Goal: Task Accomplishment & Management: Manage account settings

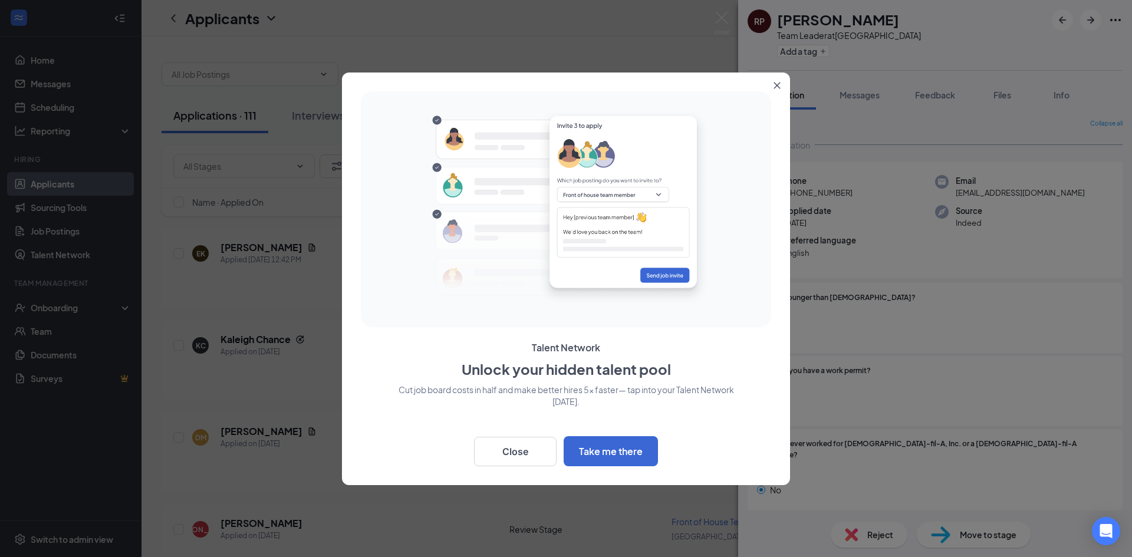
click at [779, 86] on icon "Close" at bounding box center [777, 85] width 7 height 7
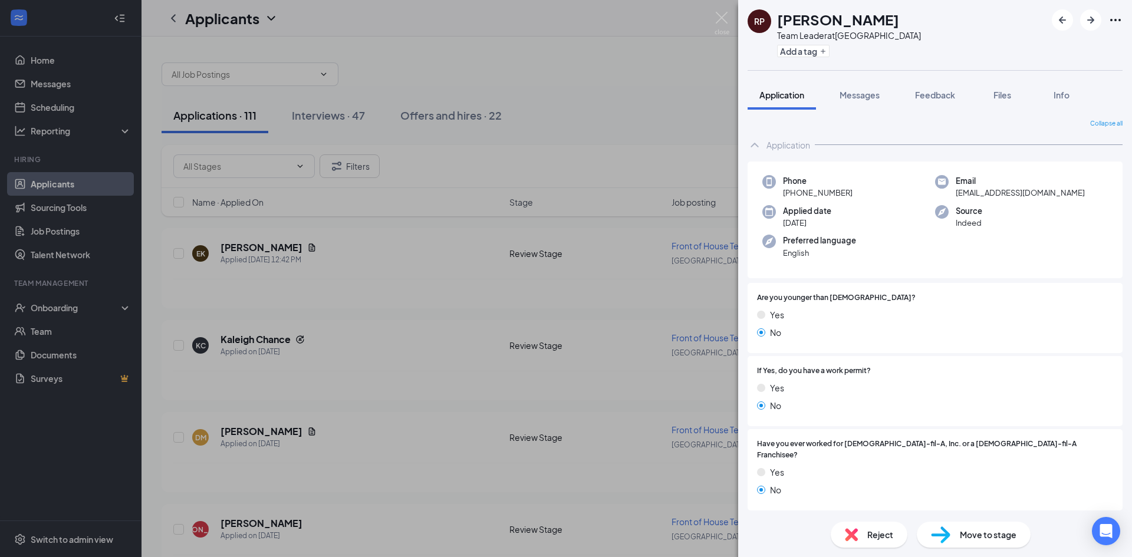
click at [625, 45] on div "RP [PERSON_NAME] Team Leader at [GEOGRAPHIC_DATA] Add a tag Application Message…" at bounding box center [566, 278] width 1132 height 557
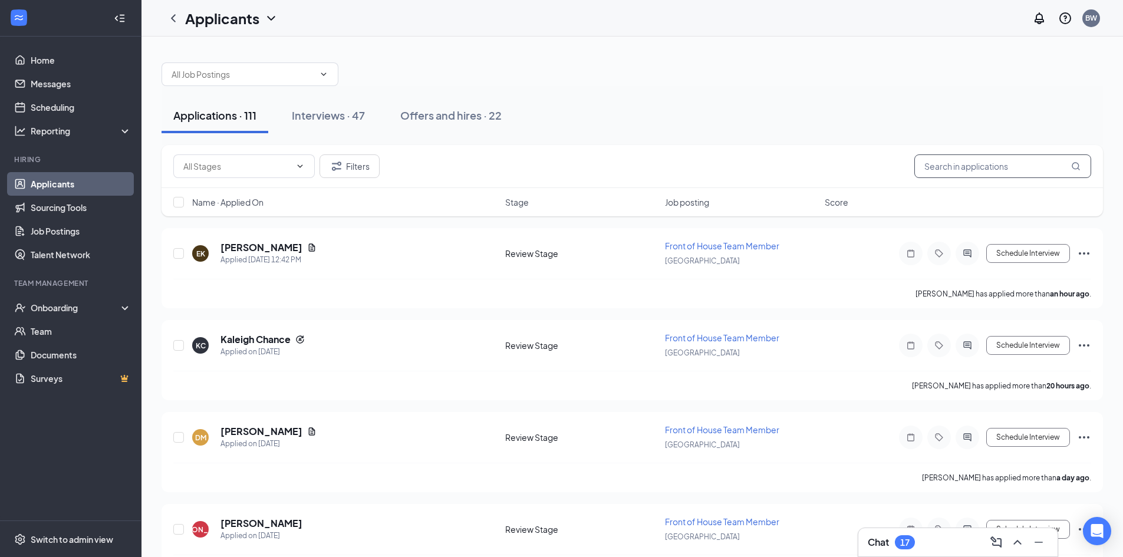
drag, startPoint x: 1029, startPoint y: 153, endPoint x: 1027, endPoint y: 159, distance: 6.4
click at [1027, 159] on div "Filters" at bounding box center [633, 166] width 942 height 43
click at [1024, 217] on div "Filters Name · Applied On Stage Job posting Score" at bounding box center [633, 186] width 942 height 83
type input "[PERSON_NAME]"
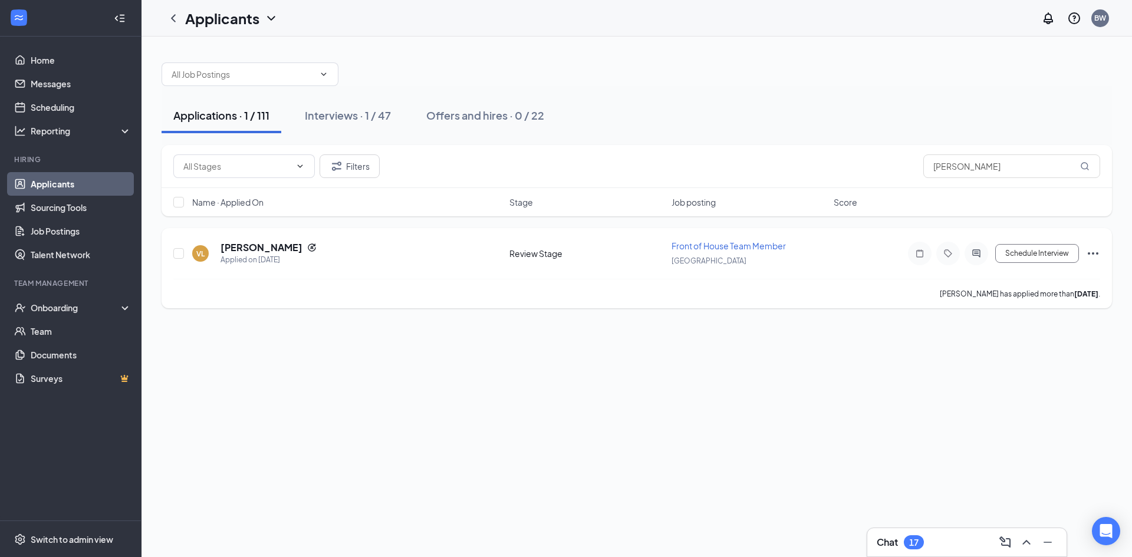
click at [307, 251] on icon "Reapply" at bounding box center [311, 247] width 9 height 9
click at [278, 246] on h5 "[PERSON_NAME]" at bounding box center [262, 247] width 82 height 13
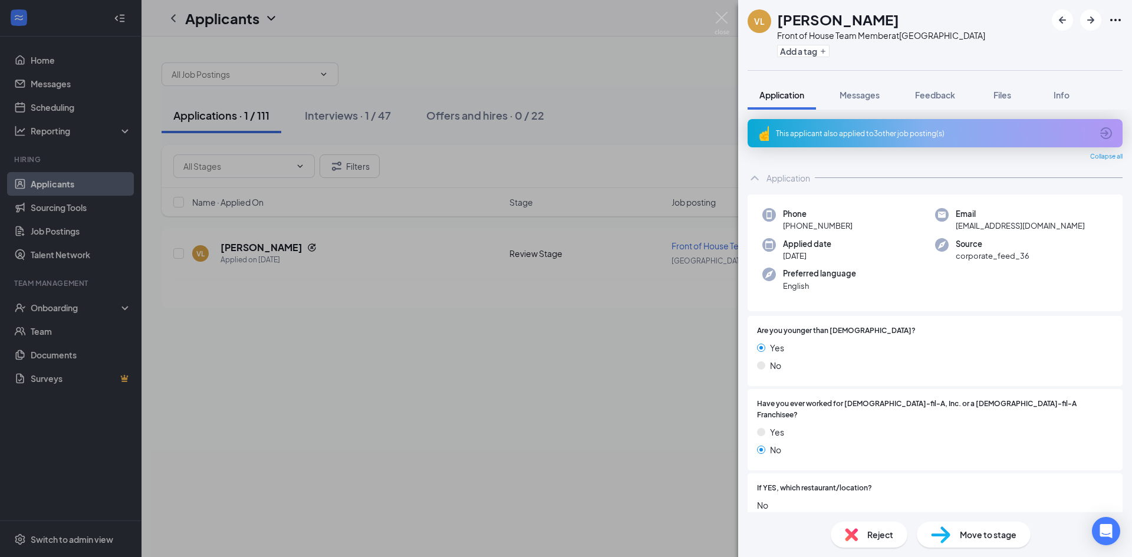
drag, startPoint x: 792, startPoint y: 228, endPoint x: 708, endPoint y: 224, distance: 83.8
click at [882, 225] on div "Phone [PHONE_NUMBER]" at bounding box center [848, 220] width 173 height 24
click at [571, 234] on div "[PERSON_NAME] Front of House Team Member at [GEOGRAPHIC_DATA] Add a tag Applica…" at bounding box center [566, 278] width 1132 height 557
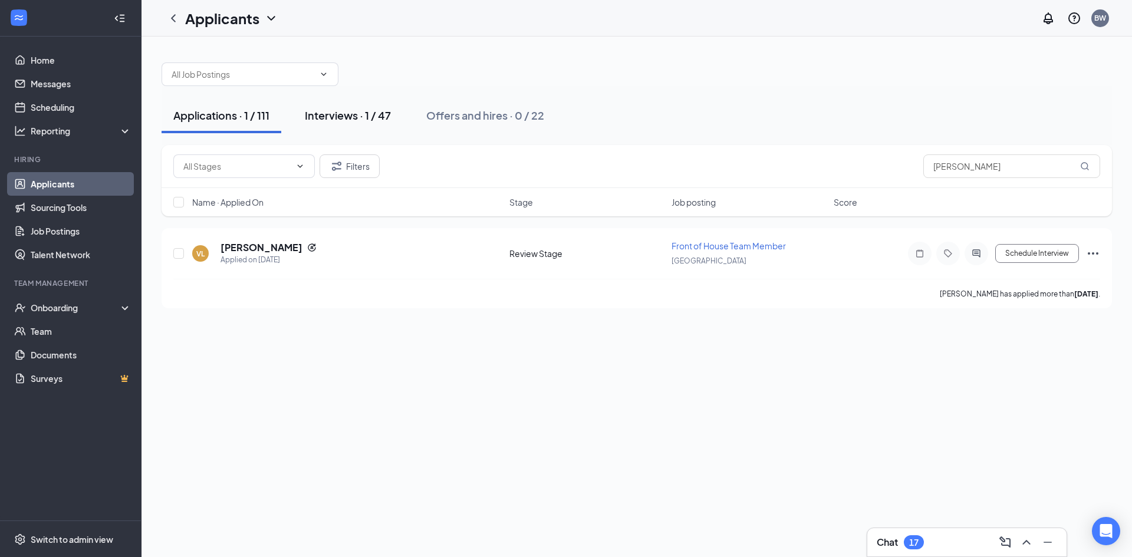
click at [346, 113] on div "Interviews · 1 / 47" at bounding box center [348, 115] width 86 height 15
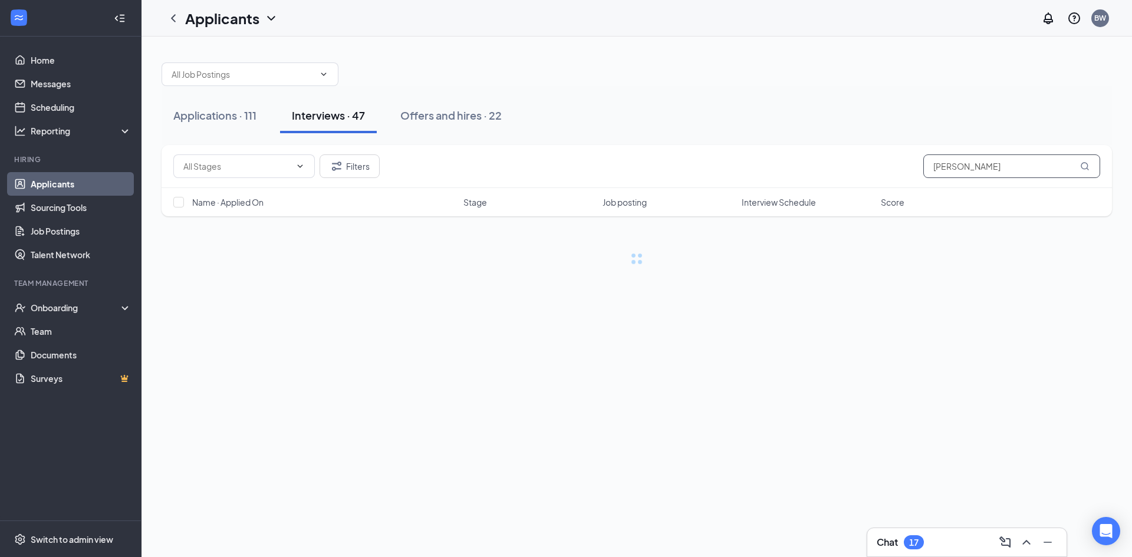
click at [1006, 168] on input "[PERSON_NAME]" at bounding box center [1011, 166] width 177 height 24
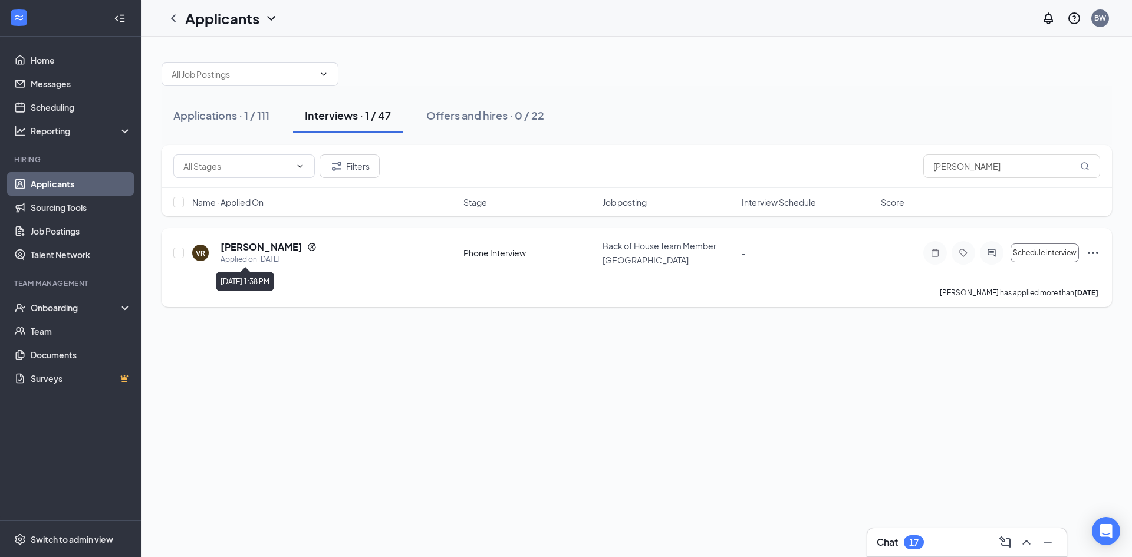
click at [238, 259] on div "Applied on [DATE]" at bounding box center [269, 260] width 96 height 12
click at [238, 248] on h5 "[PERSON_NAME]" at bounding box center [262, 247] width 82 height 13
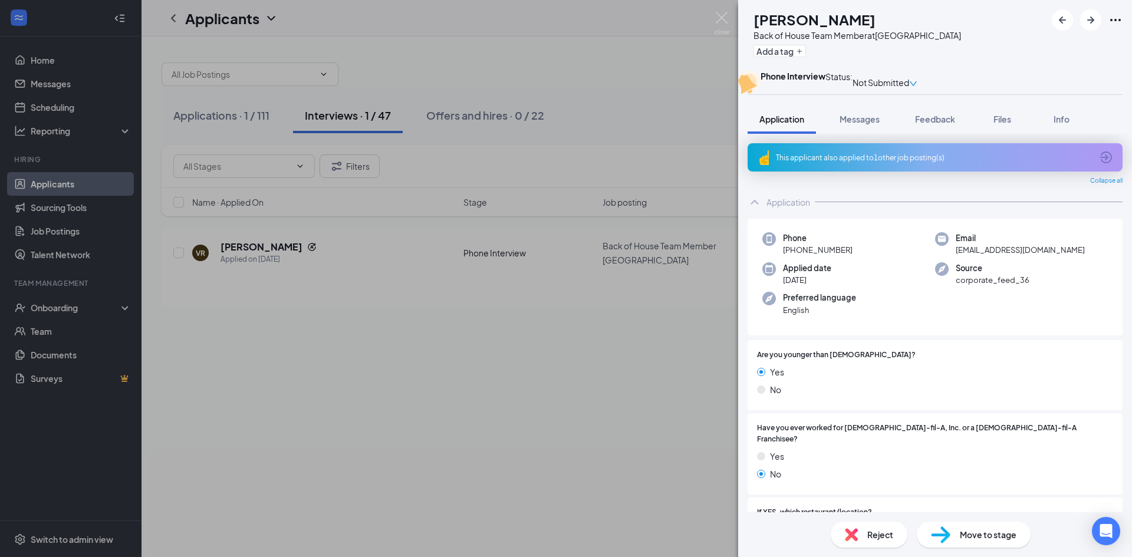
drag, startPoint x: 853, startPoint y: 275, endPoint x: 833, endPoint y: 330, distance: 58.4
click at [676, 264] on div "VR [PERSON_NAME] Back of House Team Member at [GEOGRAPHIC_DATA] Add a tag Phone…" at bounding box center [566, 278] width 1132 height 557
click at [907, 316] on div "Preferred language English" at bounding box center [848, 304] width 173 height 24
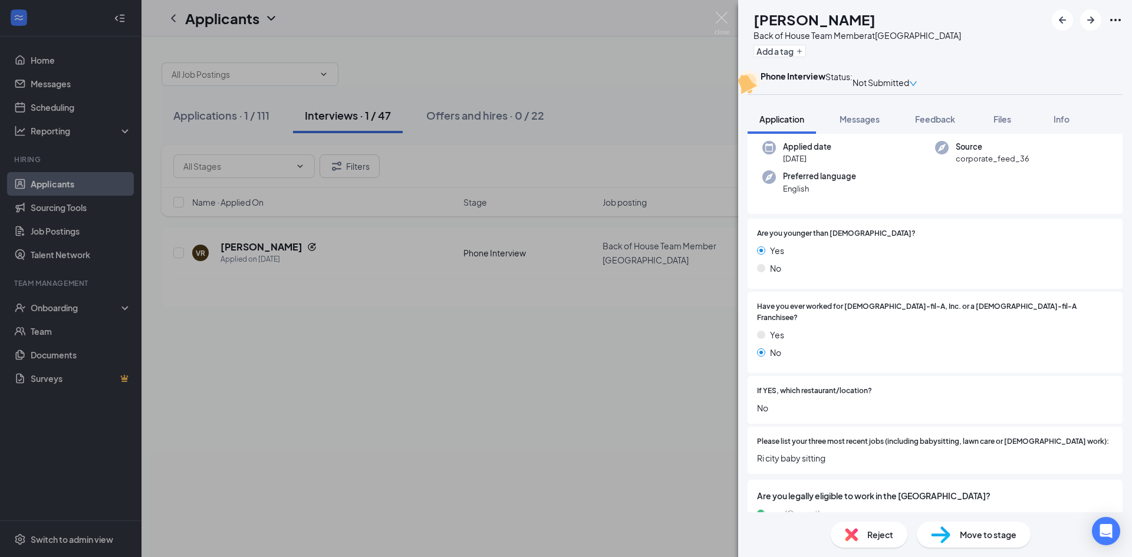
scroll to position [236, 0]
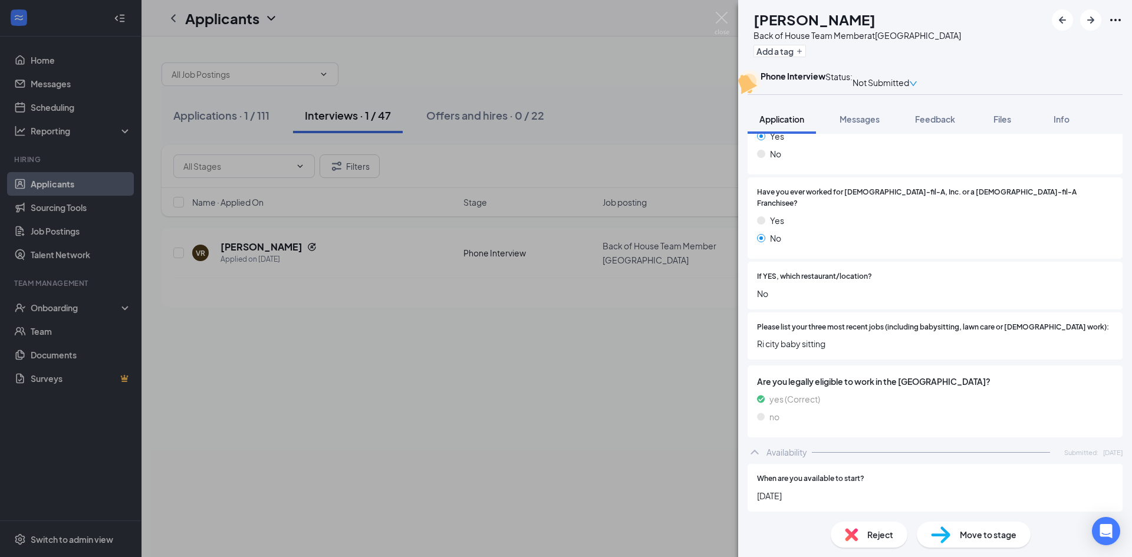
click at [864, 540] on div "Reject" at bounding box center [869, 535] width 77 height 26
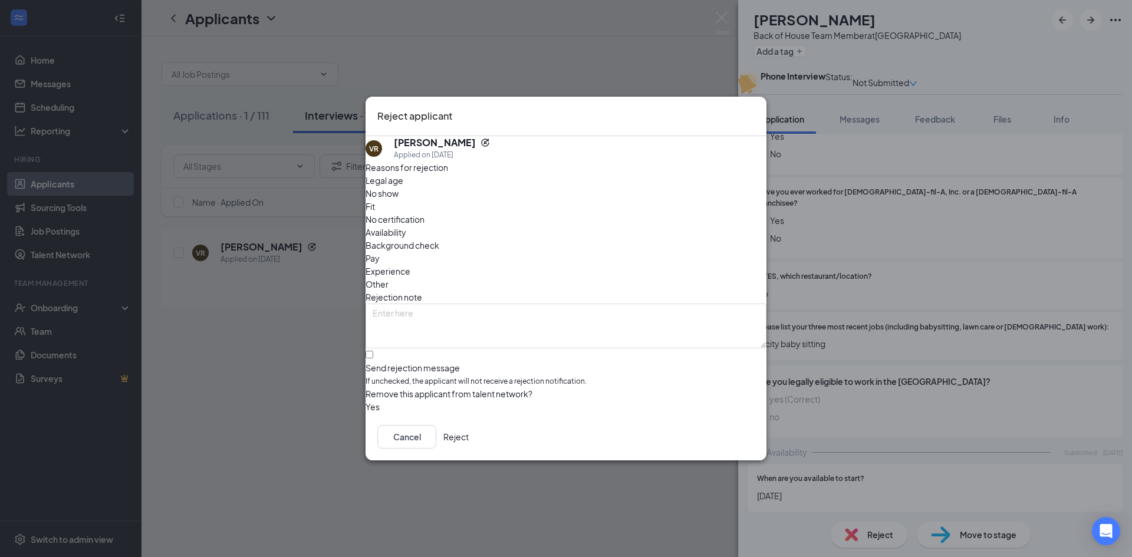
click at [389, 278] on span "Other" at bounding box center [377, 284] width 23 height 13
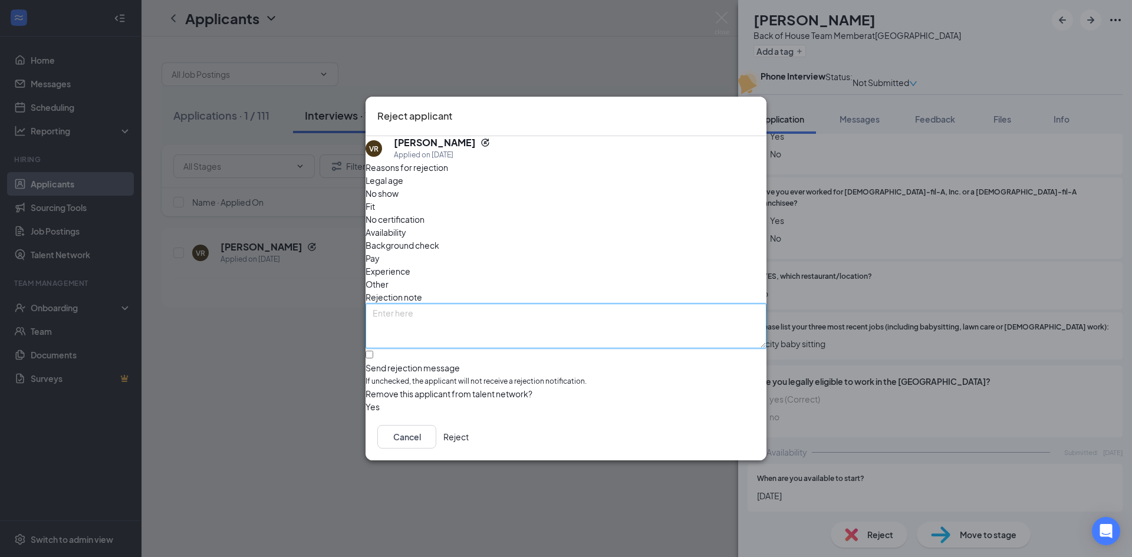
click at [497, 304] on textarea at bounding box center [566, 326] width 401 height 45
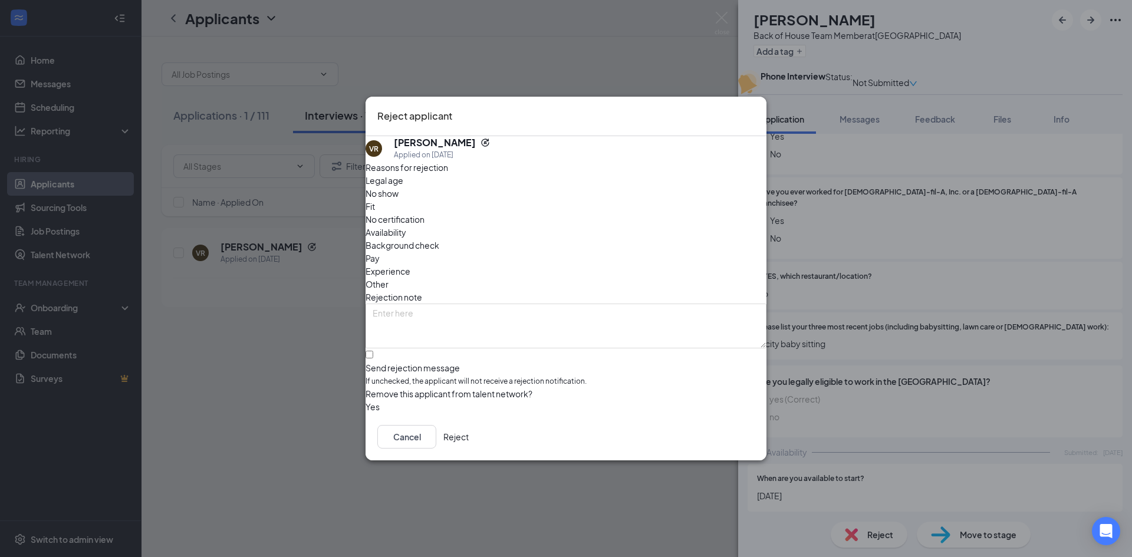
click at [492, 291] on div "Rejection note" at bounding box center [566, 297] width 401 height 13
click at [389, 278] on span "Other" at bounding box center [377, 284] width 23 height 13
click at [373, 351] on input "Send rejection message If unchecked, the applicant will not receive a rejection…" at bounding box center [370, 355] width 8 height 8
checkbox input "true"
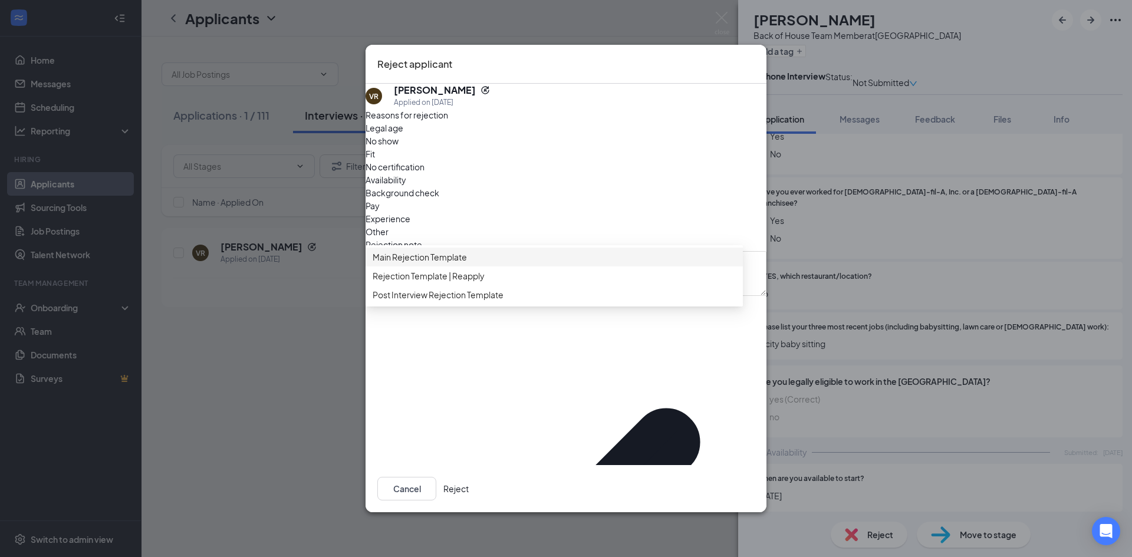
click at [501, 264] on span "Main Rejection Template" at bounding box center [554, 257] width 363 height 13
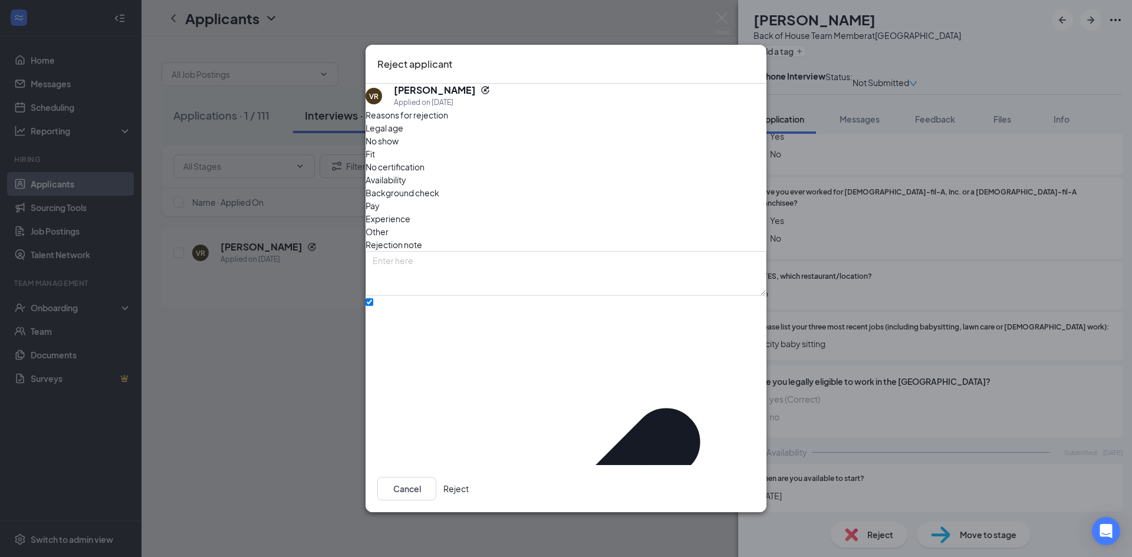
click at [469, 477] on button "Reject" at bounding box center [455, 489] width 25 height 24
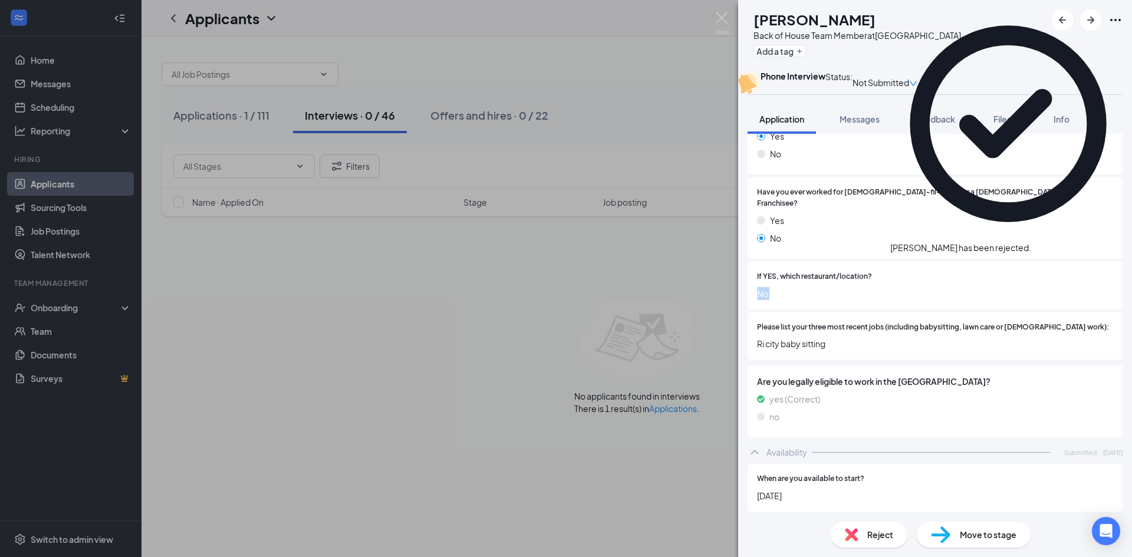
click at [641, 327] on div "VR [PERSON_NAME] Back of House Team Member at [GEOGRAPHIC_DATA] Add a tag Phone…" at bounding box center [566, 278] width 1132 height 557
